Goal: Communication & Community: Ask a question

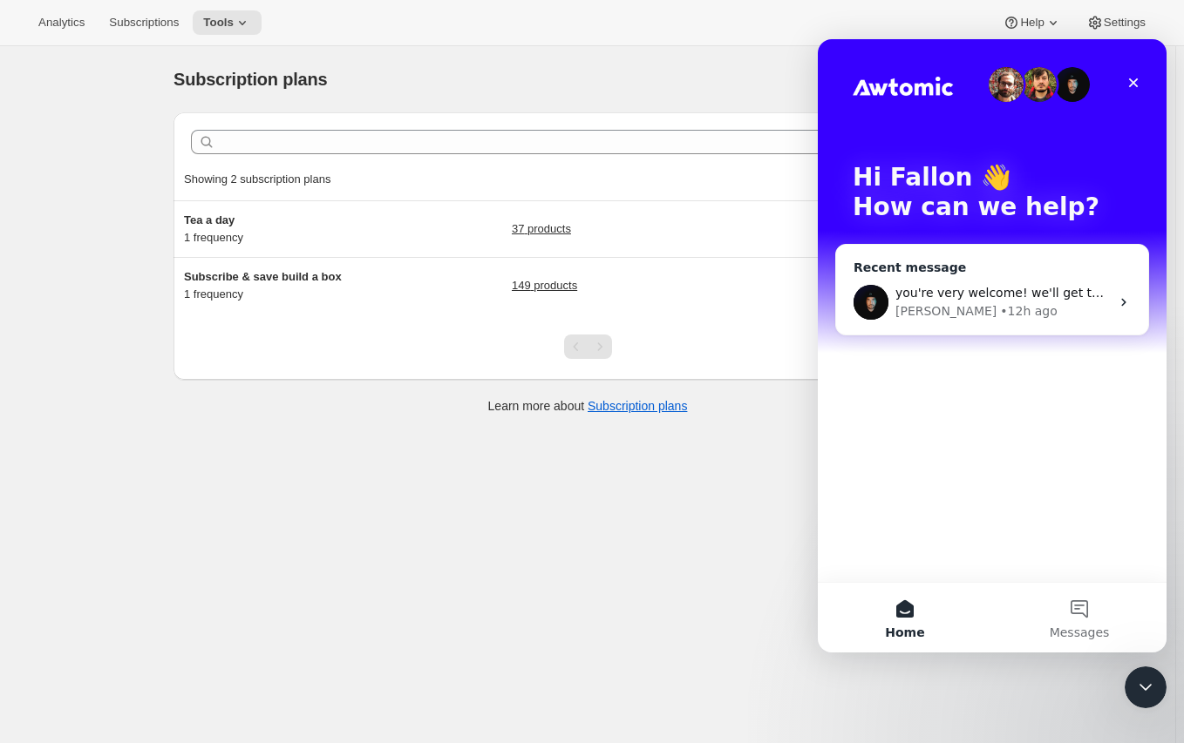
click at [988, 316] on div "[PERSON_NAME] • 12h ago" at bounding box center [1002, 311] width 214 height 18
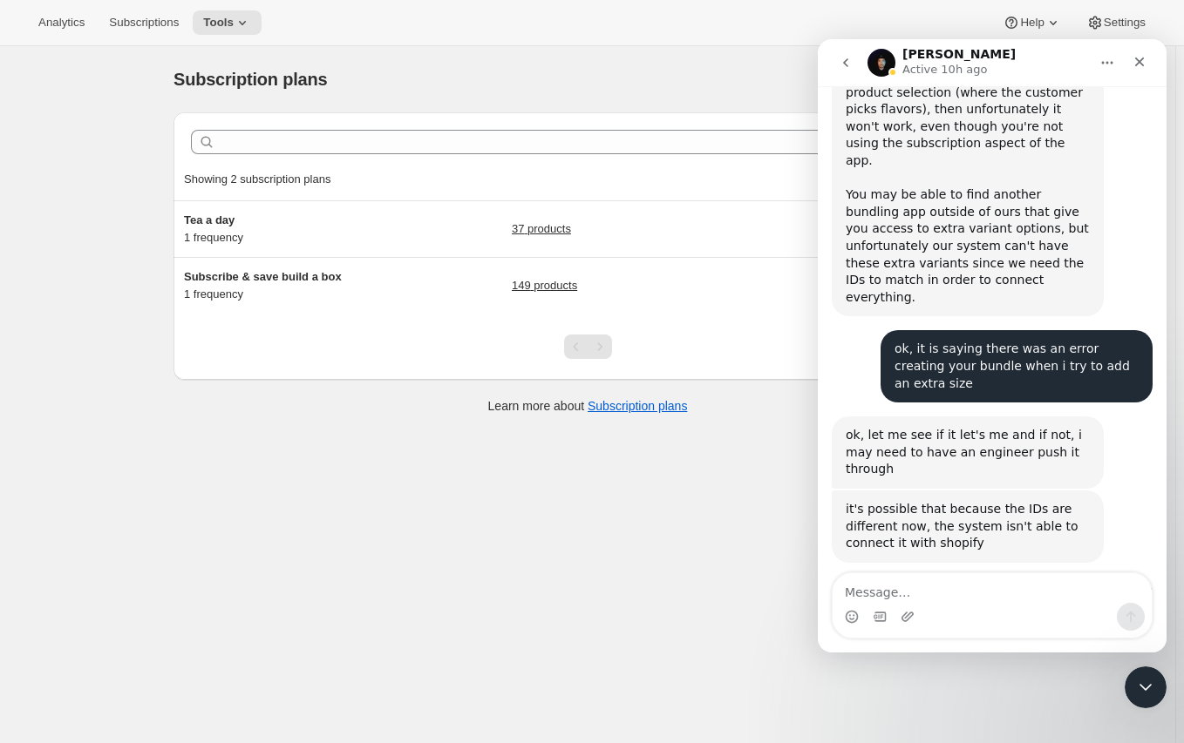
scroll to position [3461, 0]
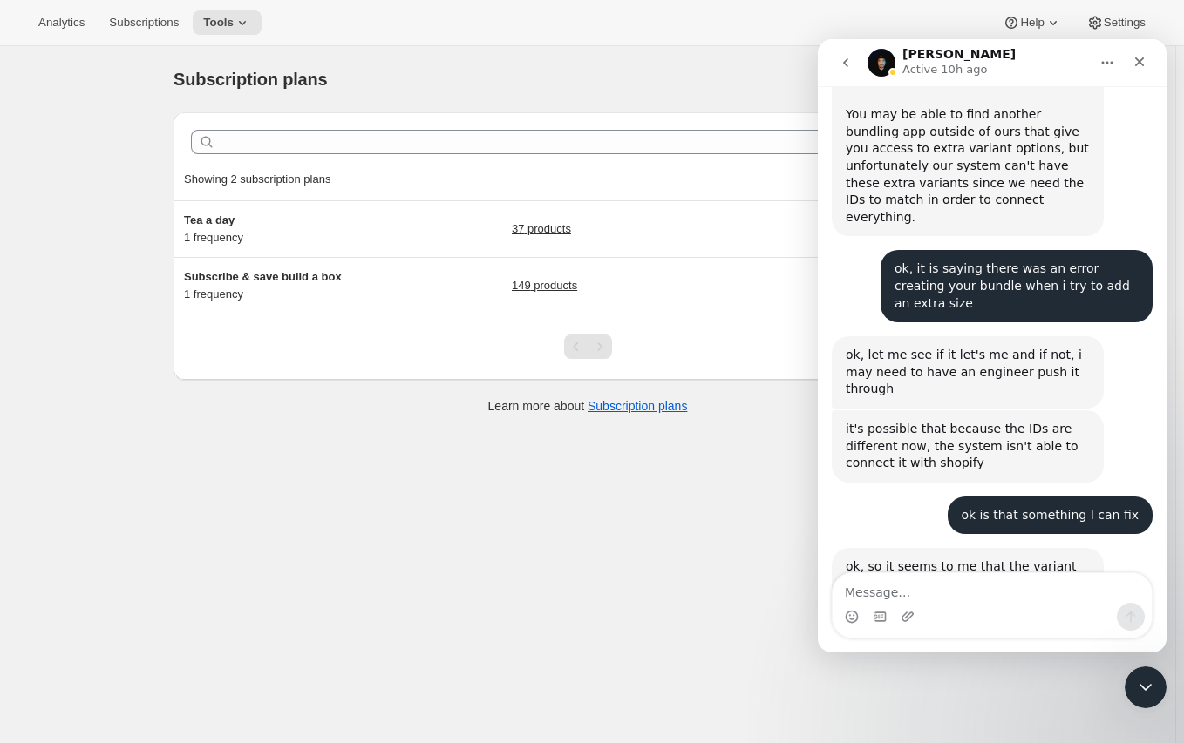
click at [931, 603] on div "Intercom messenger" at bounding box center [991, 617] width 319 height 28
click at [931, 582] on textarea "Message…" at bounding box center [991, 588] width 319 height 30
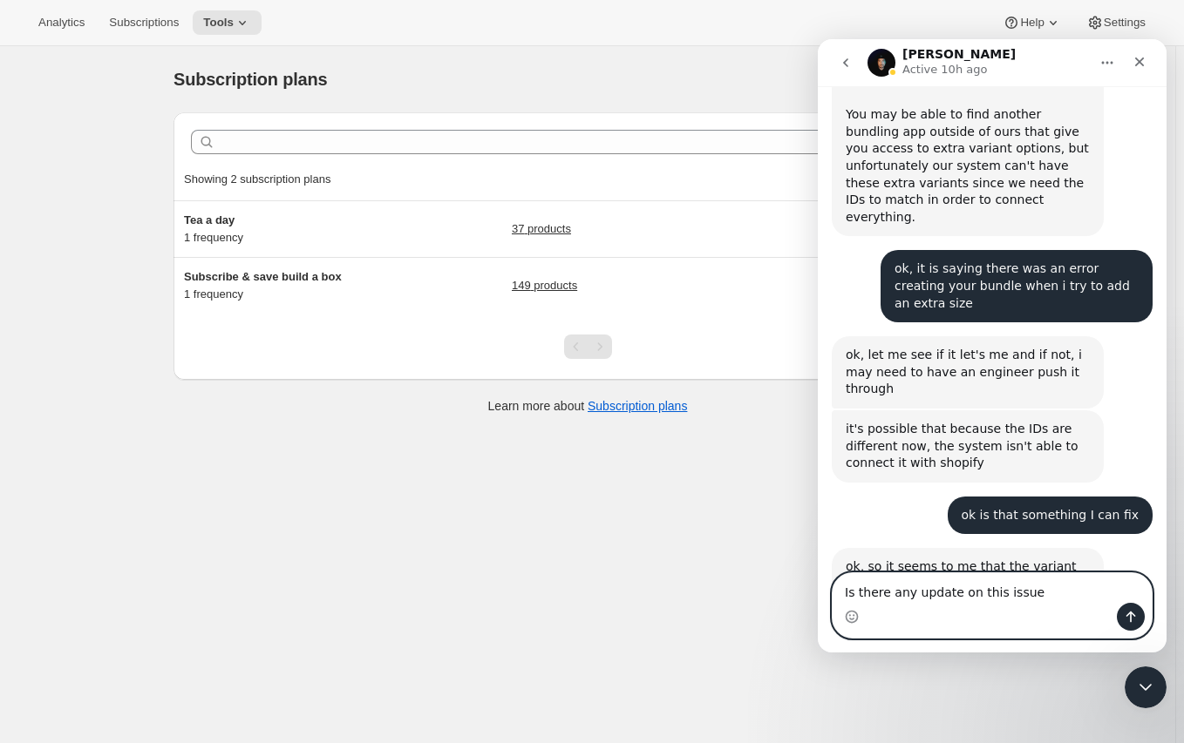
type textarea "Is there any update on this issue?"
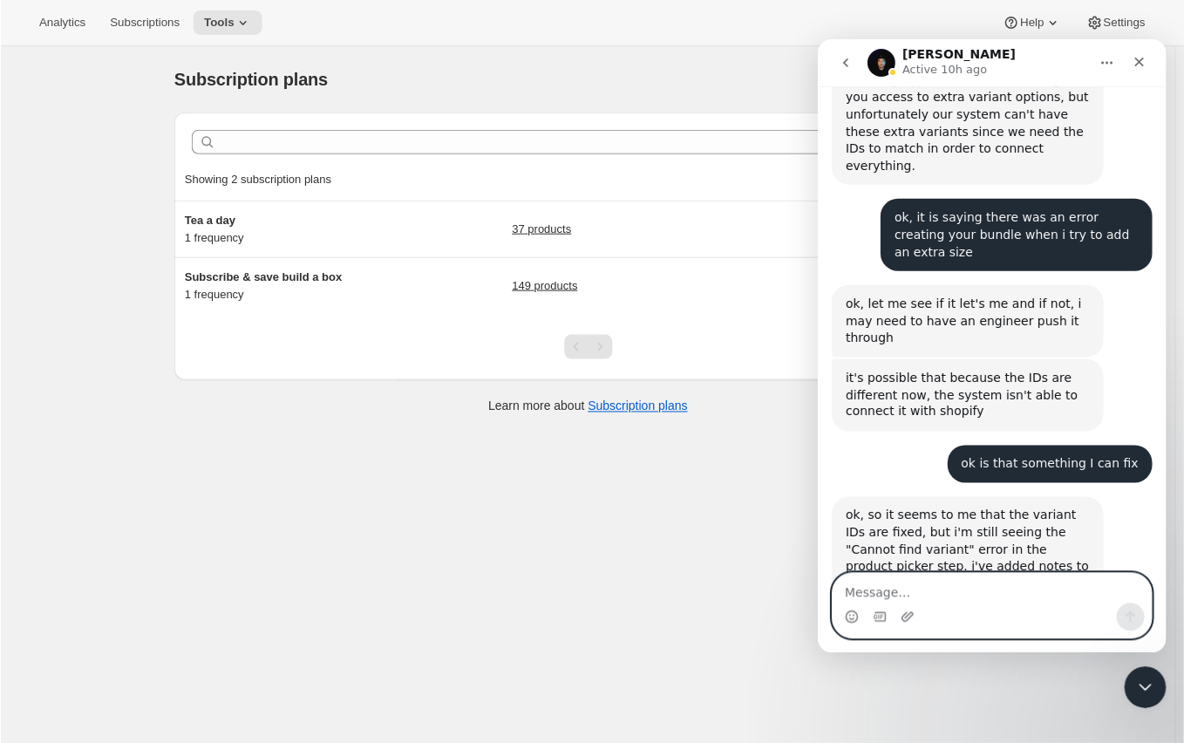
scroll to position [3513, 0]
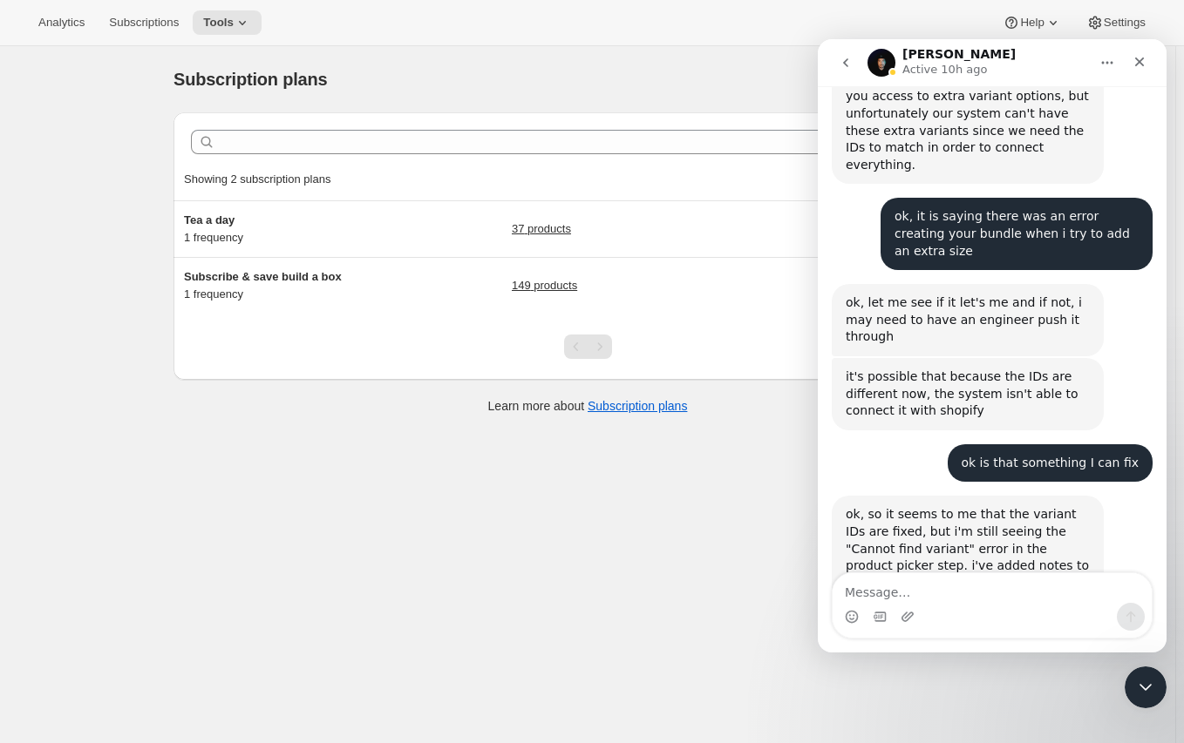
click at [644, 526] on div "Subscription plans. This page is ready Subscription plans Create Clear Showing …" at bounding box center [587, 417] width 1175 height 743
